Goal: Navigation & Orientation: Find specific page/section

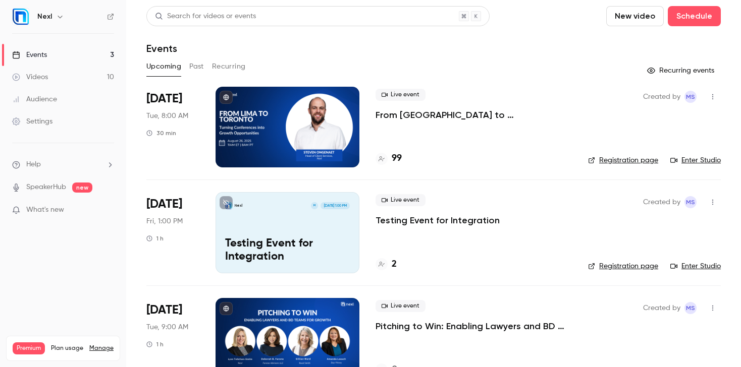
click at [621, 160] on link "Registration page" at bounding box center [623, 160] width 70 height 10
click at [501, 53] on div "Events" at bounding box center [433, 48] width 574 height 12
click at [514, 68] on div "Upcoming Past Recurring" at bounding box center [433, 67] width 574 height 16
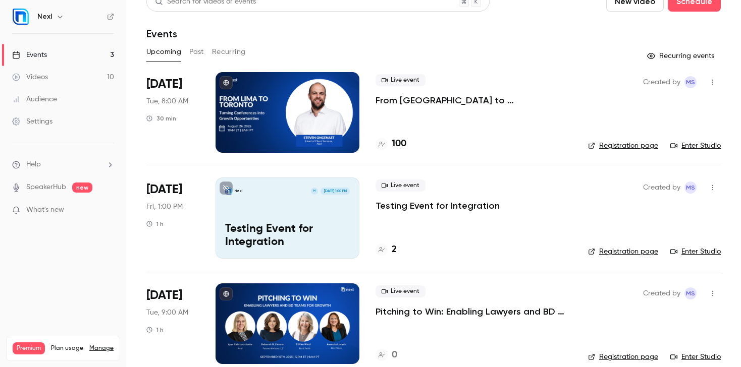
scroll to position [30, 0]
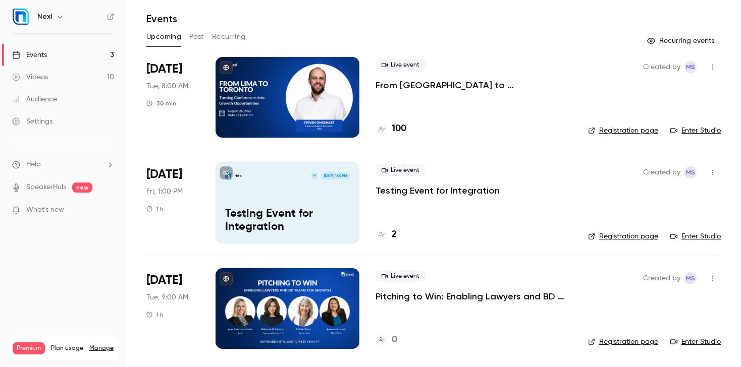
click at [467, 45] on div "Upcoming Past Recurring" at bounding box center [433, 39] width 574 height 20
click at [398, 35] on div "Upcoming Past Recurring" at bounding box center [433, 37] width 574 height 16
click at [399, 33] on div "Upcoming Past Recurring" at bounding box center [433, 37] width 574 height 16
click at [55, 91] on link "Audience" at bounding box center [63, 99] width 126 height 22
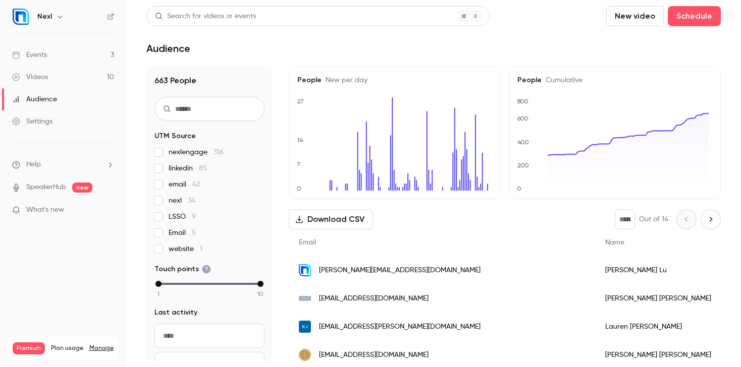
click at [33, 60] on link "Events 3" at bounding box center [63, 55] width 126 height 22
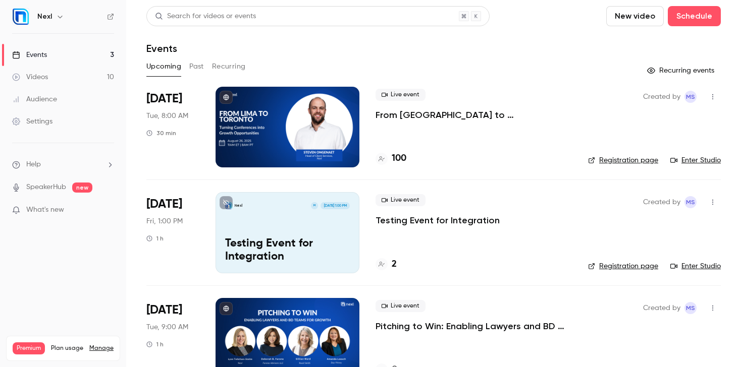
click at [331, 46] on div "Events" at bounding box center [433, 48] width 574 height 12
click at [198, 64] on button "Past" at bounding box center [196, 67] width 15 height 16
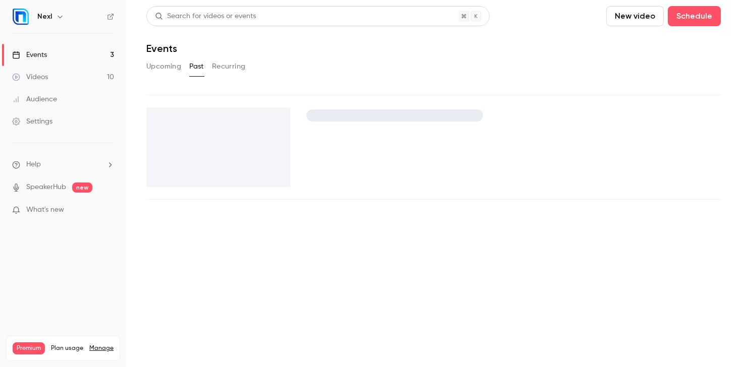
click at [160, 67] on button "Upcoming" at bounding box center [163, 67] width 35 height 16
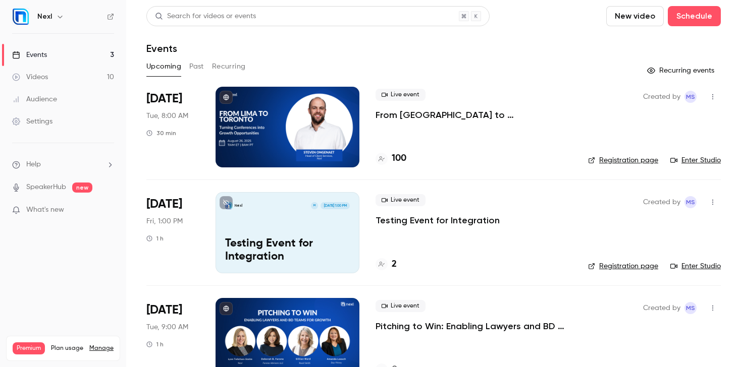
click at [347, 54] on div "Events" at bounding box center [433, 48] width 574 height 12
click at [388, 48] on div "Events" at bounding box center [433, 48] width 574 height 12
